Goal: Task Accomplishment & Management: Manage account settings

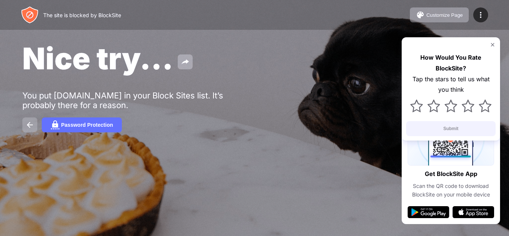
click at [26, 122] on img at bounding box center [29, 124] width 9 height 9
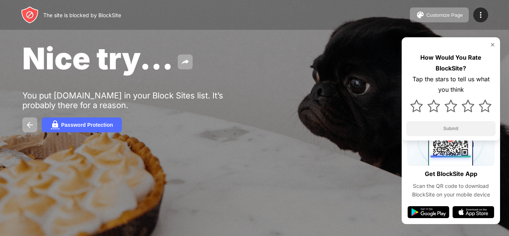
click at [485, 8] on div "Customize Page Edit Block List Redirect Customize Block Page Upgrade Password P…" at bounding box center [449, 14] width 78 height 15
click at [485, 9] on div at bounding box center [480, 14] width 15 height 15
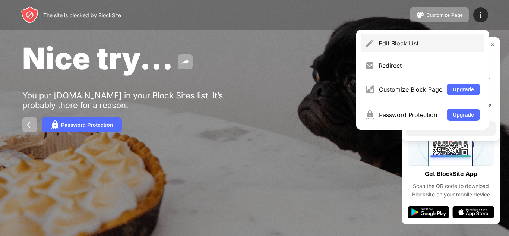
click at [405, 41] on div "Edit Block List" at bounding box center [429, 43] width 101 height 7
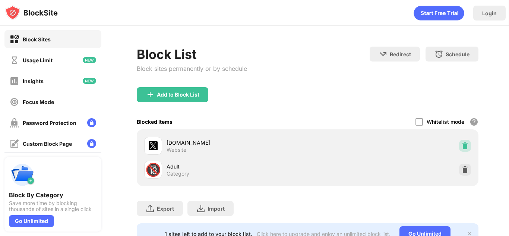
click at [462, 145] on img at bounding box center [464, 145] width 7 height 7
